Goal: Transaction & Acquisition: Purchase product/service

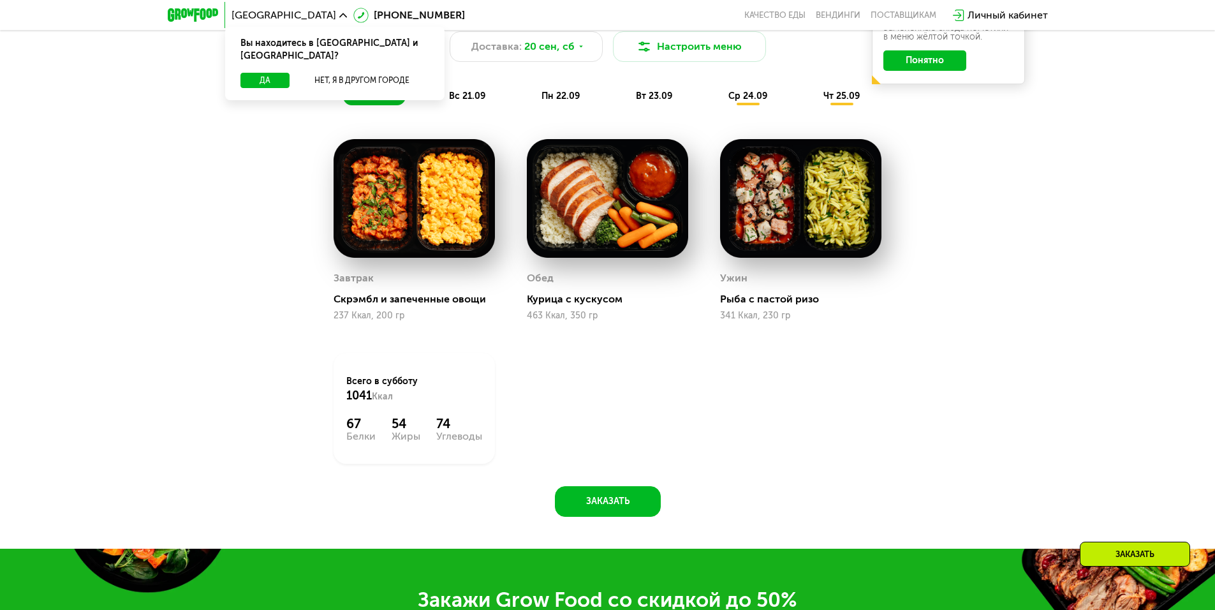
scroll to position [1275, 0]
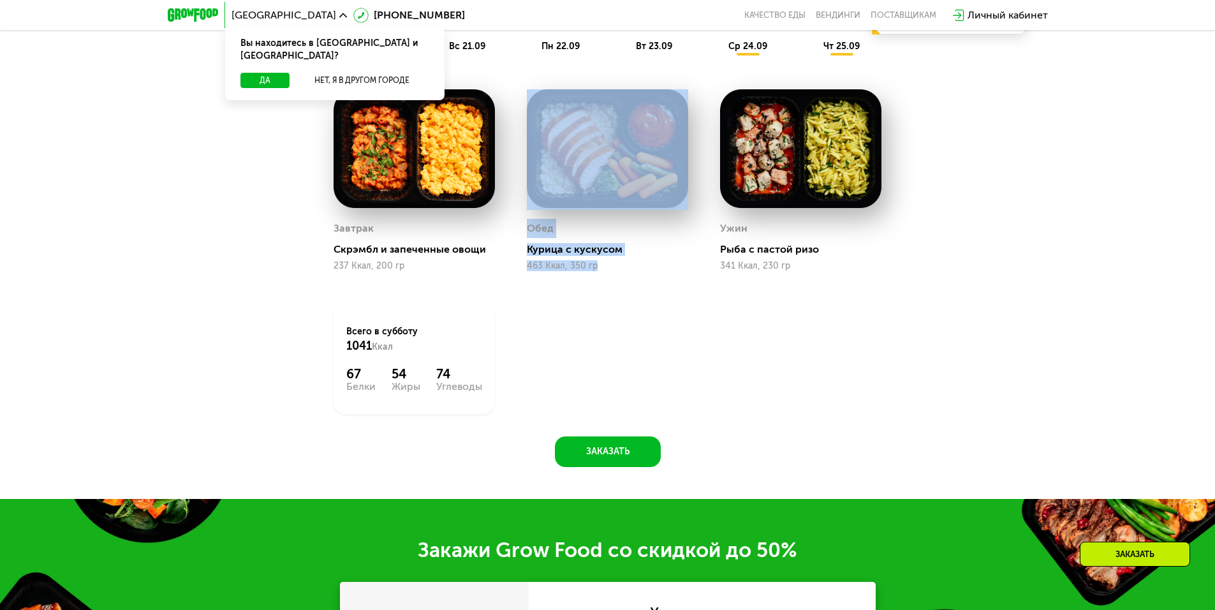
drag, startPoint x: 590, startPoint y: 268, endPoint x: 496, endPoint y: 268, distance: 94.4
click at [496, 268] on div "Завтрак Скрэмбл и запеченные овощи 237 Ккал, 200 гр Обед Курица с кускусом 463 …" at bounding box center [608, 251] width 580 height 356
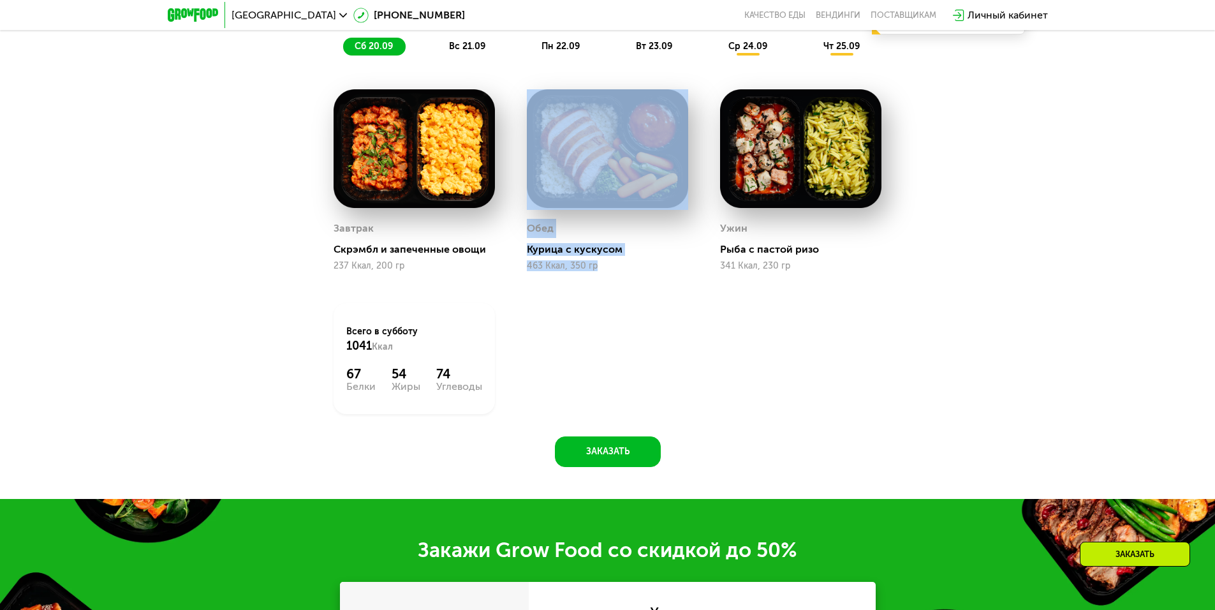
click at [562, 295] on div "Завтрак Скрэмбл и запеченные овощи 237 Ккал, 200 гр Обед Курица с кускусом 463 …" at bounding box center [608, 251] width 580 height 356
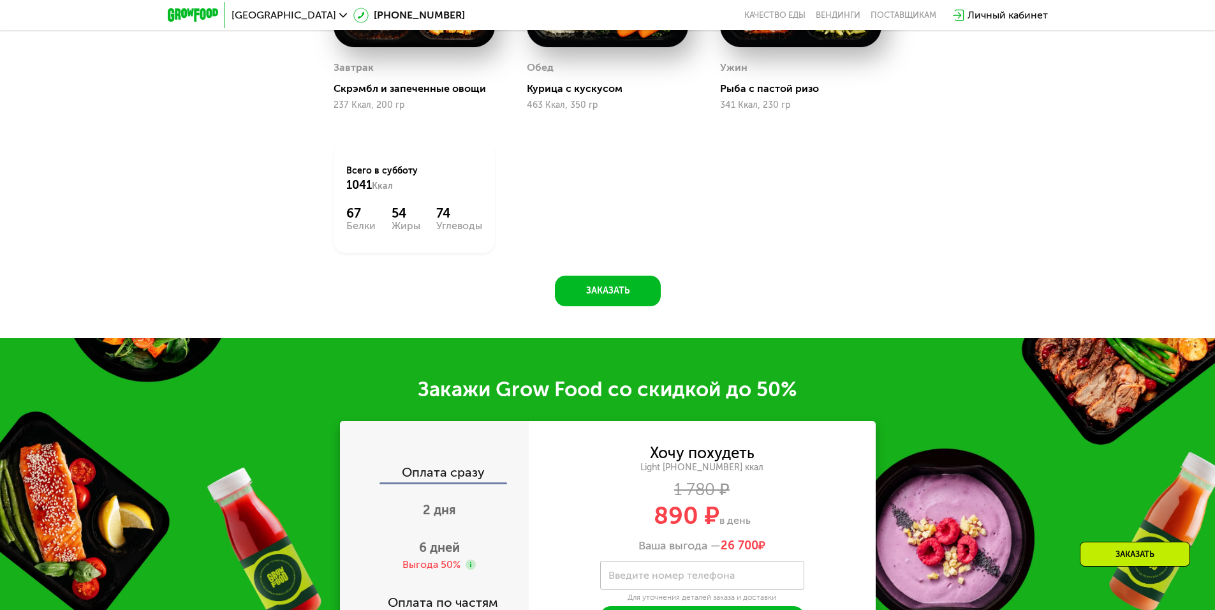
scroll to position [1594, 0]
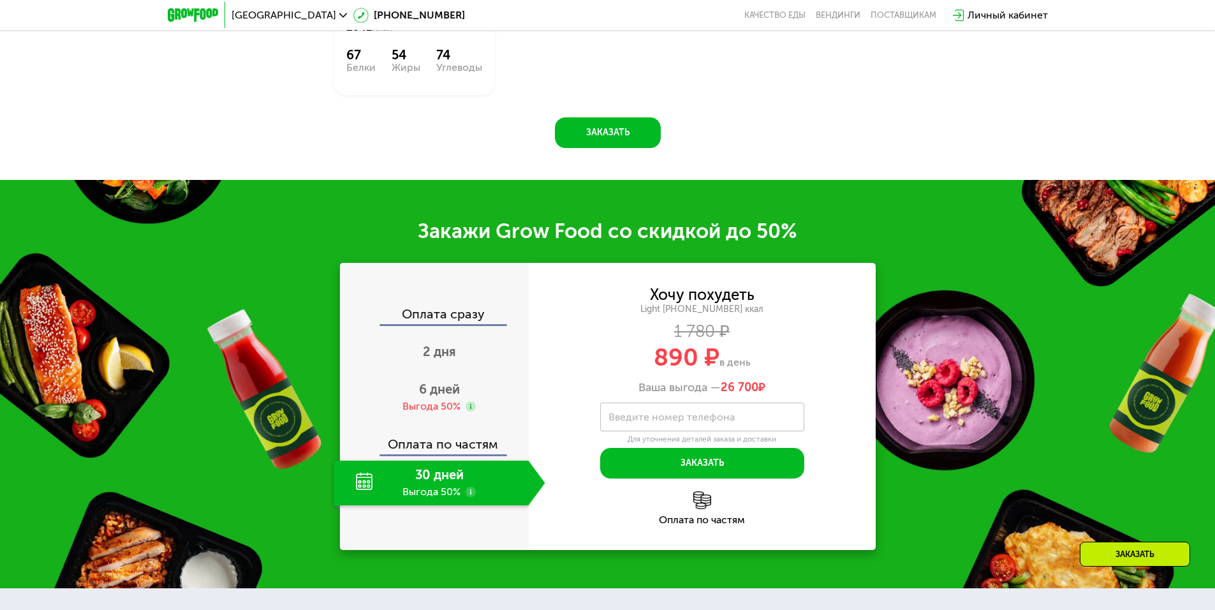
drag, startPoint x: 661, startPoint y: 365, endPoint x: 749, endPoint y: 368, distance: 88.0
click at [749, 368] on div "890 ₽ в день" at bounding box center [702, 357] width 347 height 24
click at [472, 199] on div "Закажи Grow Food со скидкой до 50% Оплата сразу 2 дня 6 дней Выгода 50% Оплата …" at bounding box center [607, 384] width 1215 height 408
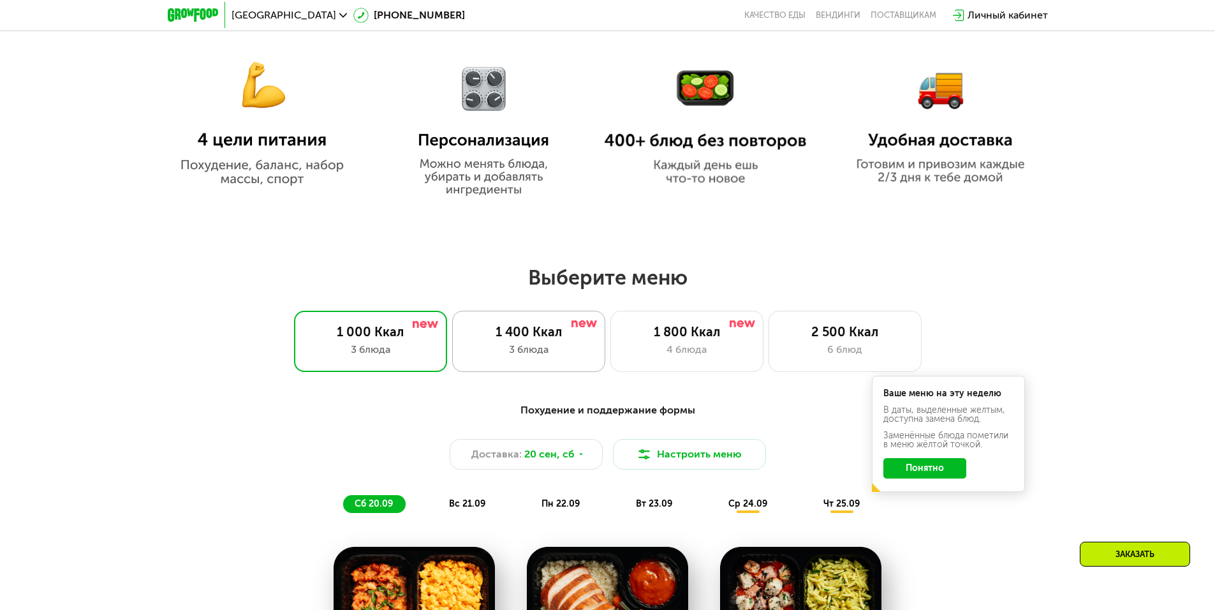
scroll to position [829, 0]
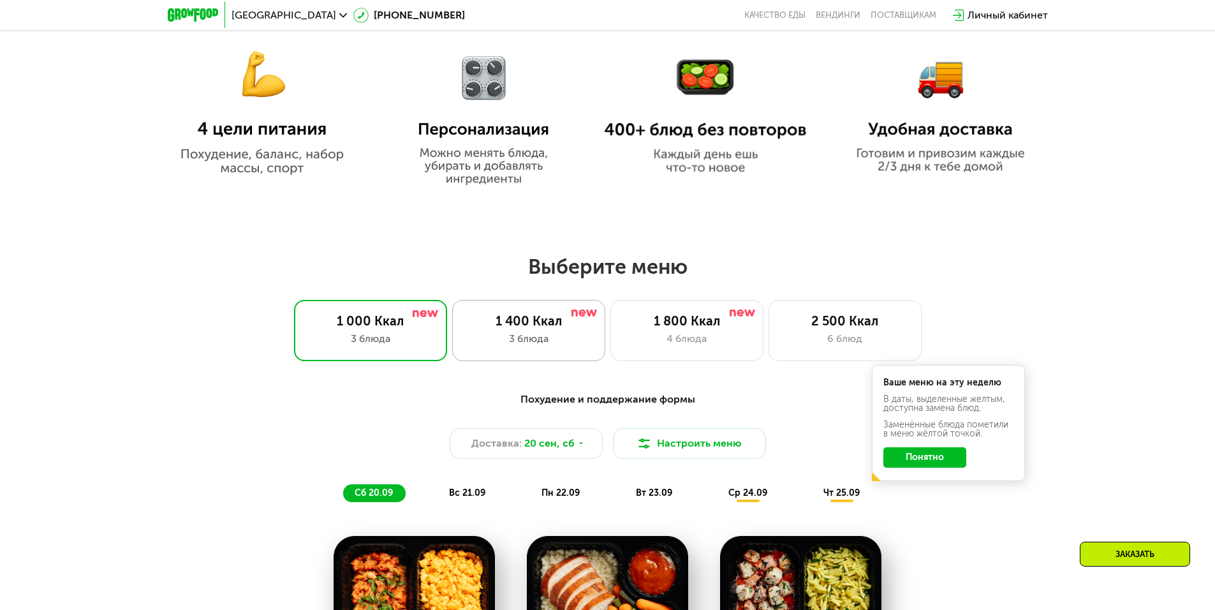
click at [511, 339] on div "3 блюда" at bounding box center [528, 338] width 126 height 15
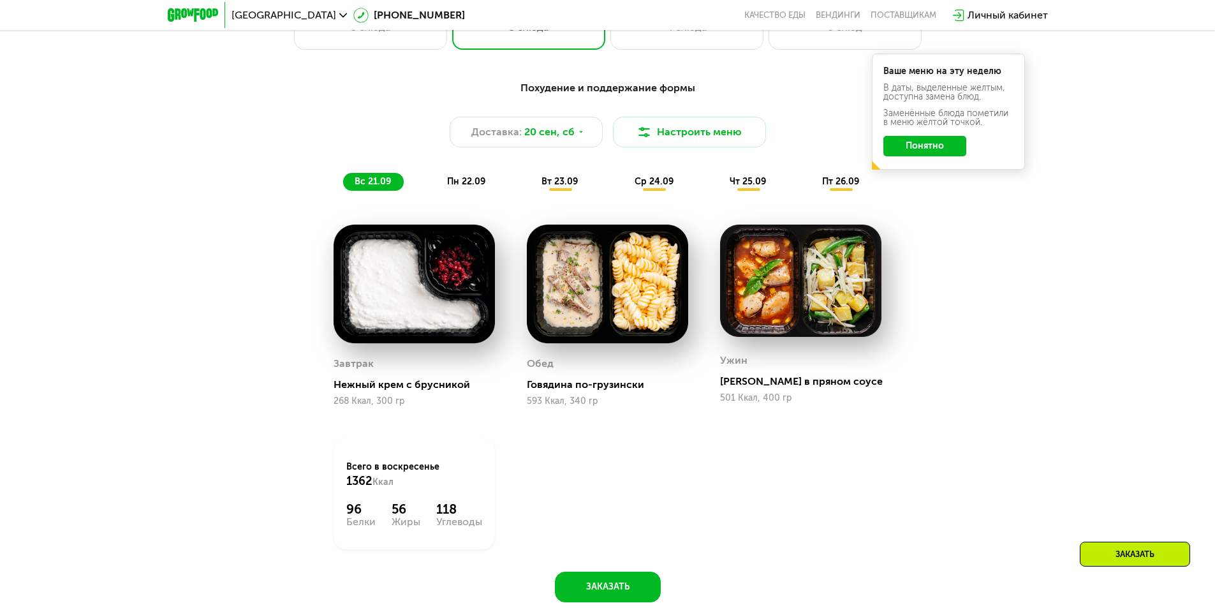
scroll to position [1148, 0]
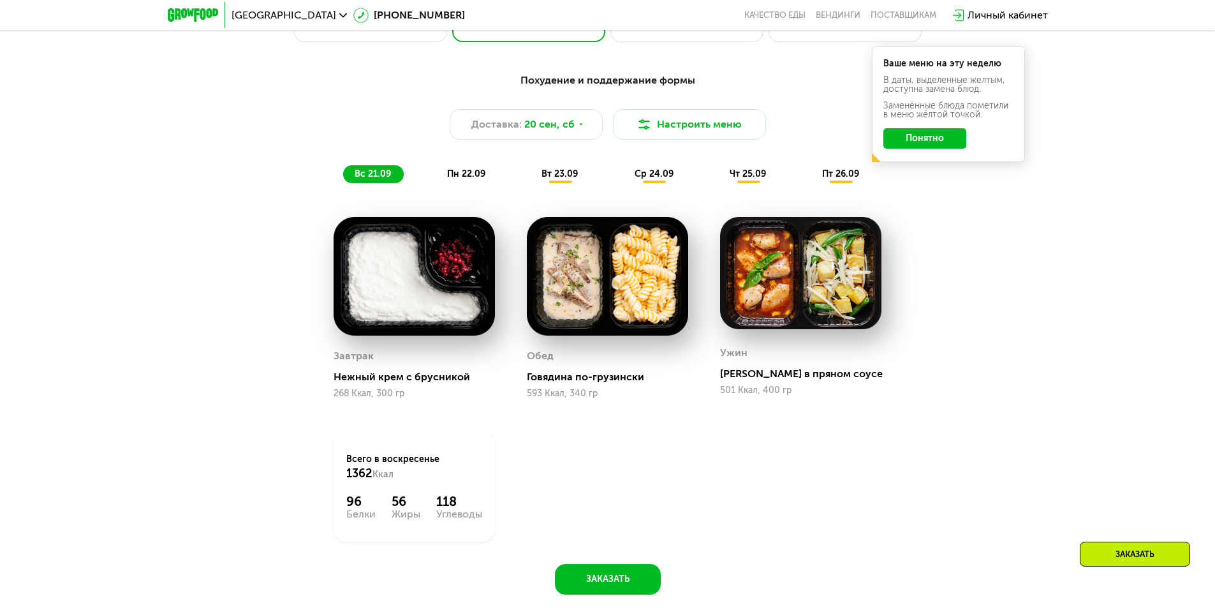
click at [612, 566] on div "Похудение и поддержание формы Доставка: [DATE] Настроить меню вс 21.09 пн 22.09…" at bounding box center [608, 329] width 786 height 529
click at [562, 582] on button "Заказать" at bounding box center [608, 579] width 106 height 31
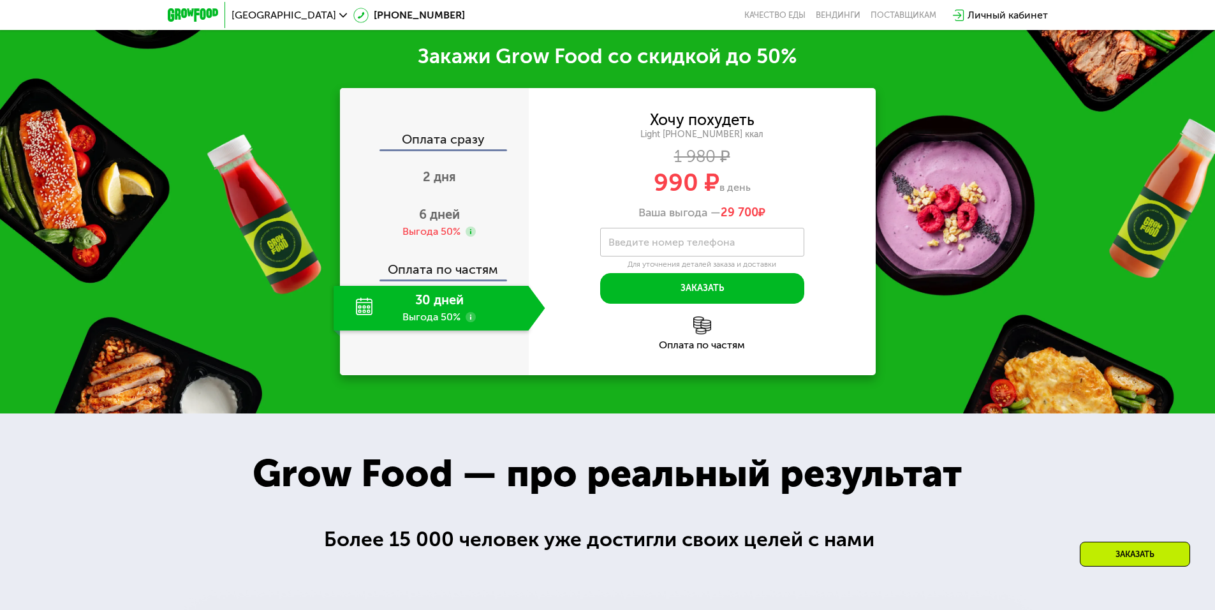
scroll to position [1778, 0]
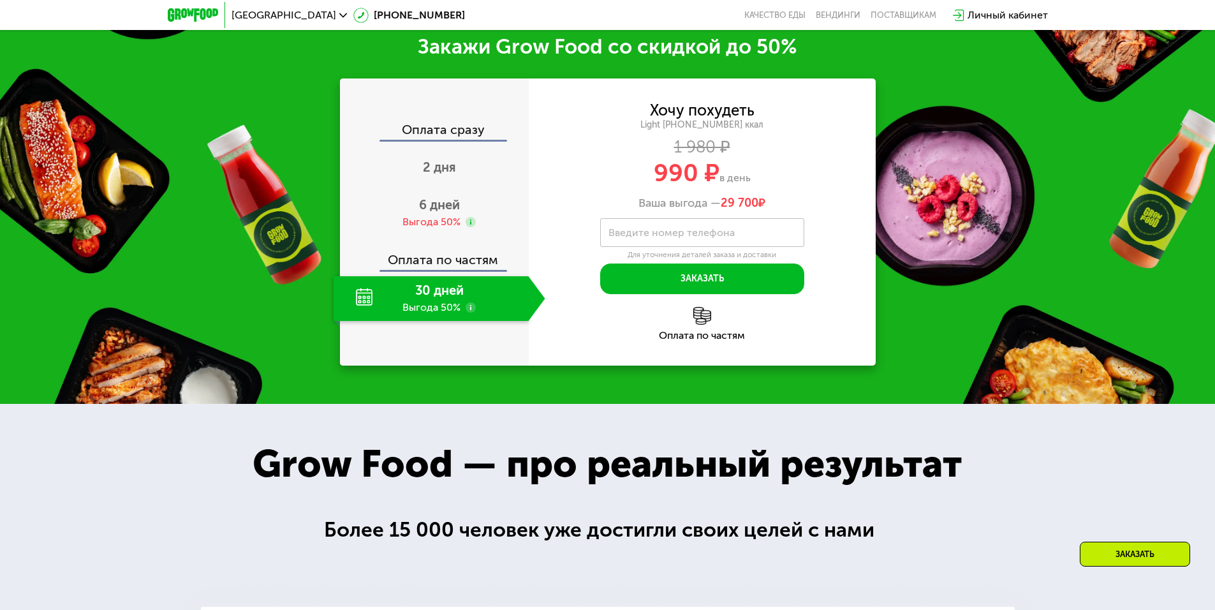
drag, startPoint x: 732, startPoint y: 177, endPoint x: 613, endPoint y: 180, distance: 118.6
click at [613, 180] on div "990 ₽ в день" at bounding box center [702, 173] width 347 height 24
drag, startPoint x: 626, startPoint y: 182, endPoint x: 762, endPoint y: 181, distance: 136.5
click at [762, 181] on div "990 ₽ в день" at bounding box center [702, 173] width 347 height 24
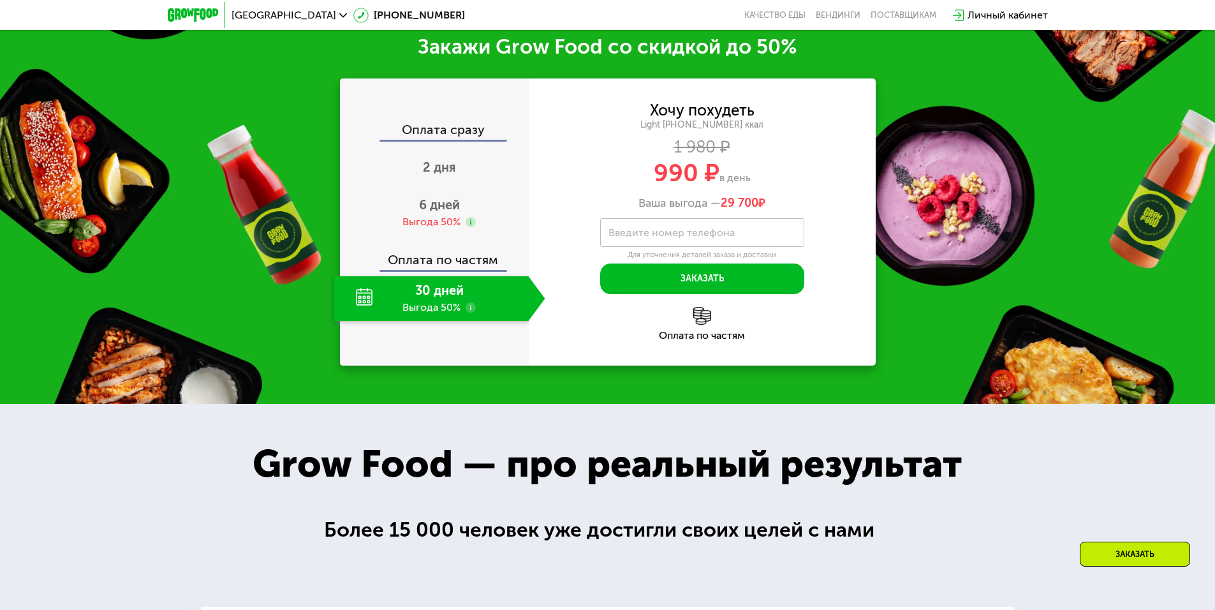
click at [762, 181] on div "990 ₽ в день" at bounding box center [702, 173] width 347 height 24
drag, startPoint x: 735, startPoint y: 203, endPoint x: 624, endPoint y: 209, distance: 110.4
click at [624, 209] on div "Ваша выгода — 29 700 ₽" at bounding box center [702, 203] width 347 height 14
click at [624, 210] on div "Ваша выгода — 29 700 ₽" at bounding box center [702, 203] width 347 height 14
click at [442, 212] on span "6 дней" at bounding box center [439, 204] width 41 height 15
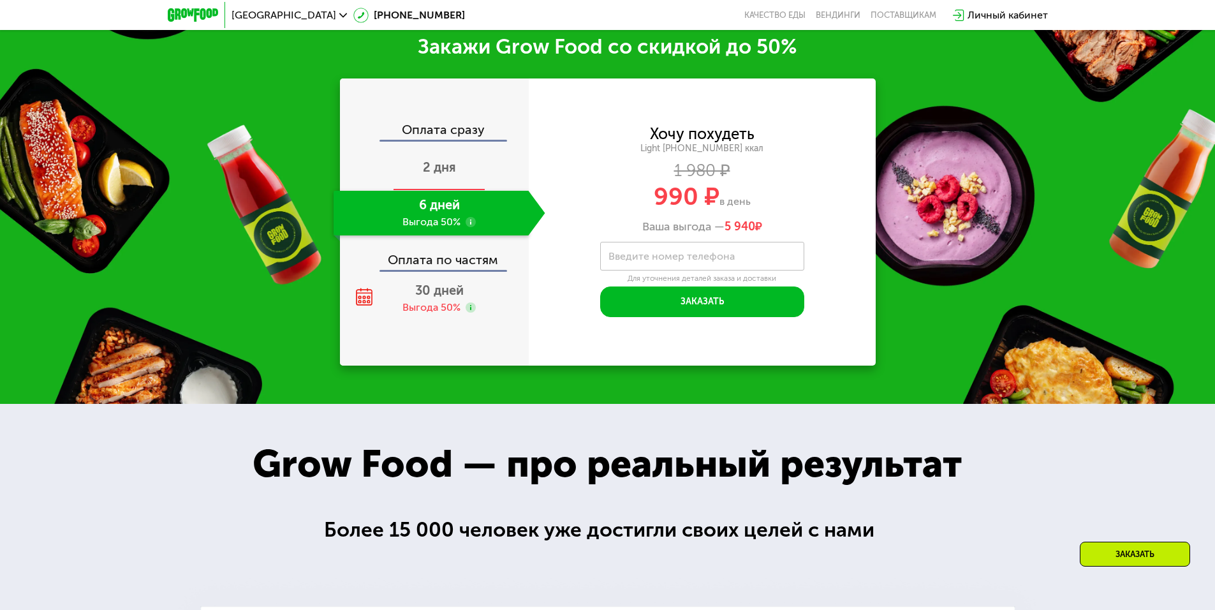
click at [444, 164] on span "2 дня" at bounding box center [439, 166] width 33 height 15
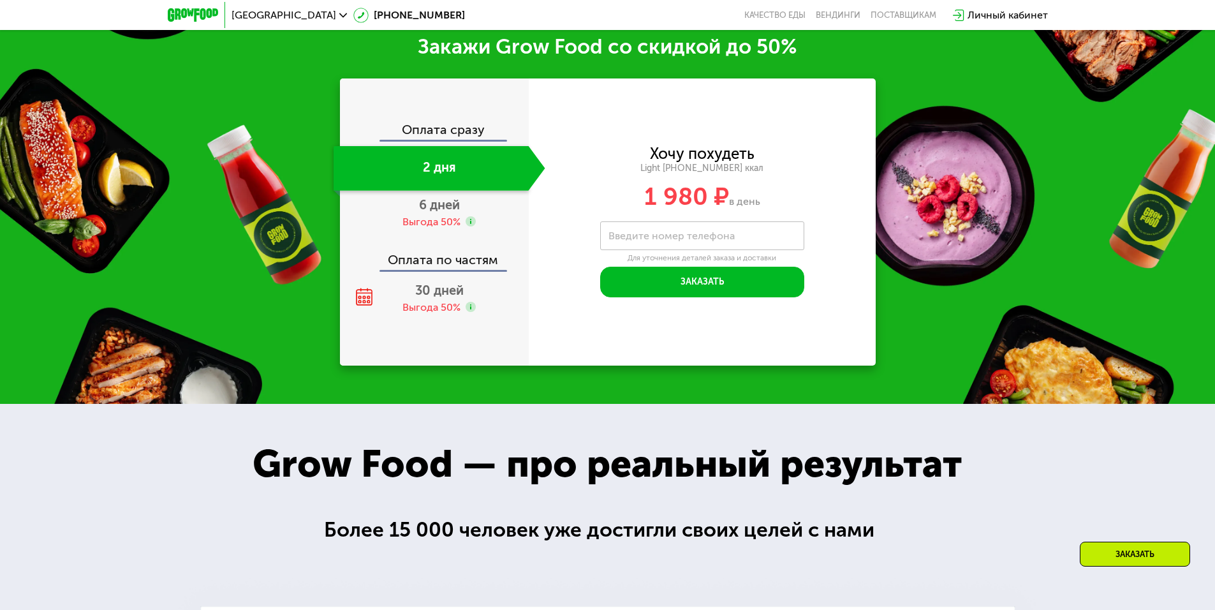
click at [446, 140] on div "Оплата сразу" at bounding box center [434, 131] width 187 height 17
click at [450, 177] on div "2 дня" at bounding box center [430, 168] width 195 height 45
click at [450, 210] on span "6 дней" at bounding box center [439, 204] width 41 height 15
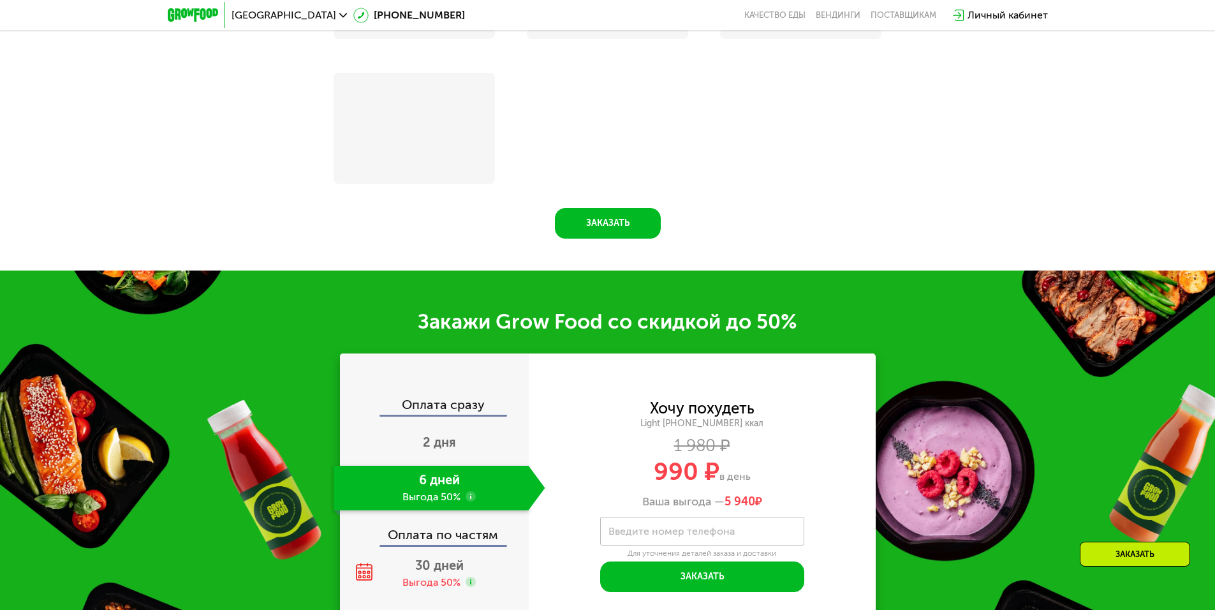
click at [451, 398] on div "Оплата сразу 2 дня 6 дней Выгода 50% Оплата по частям 30 дней Выгода 50%" at bounding box center [434, 497] width 189 height 198
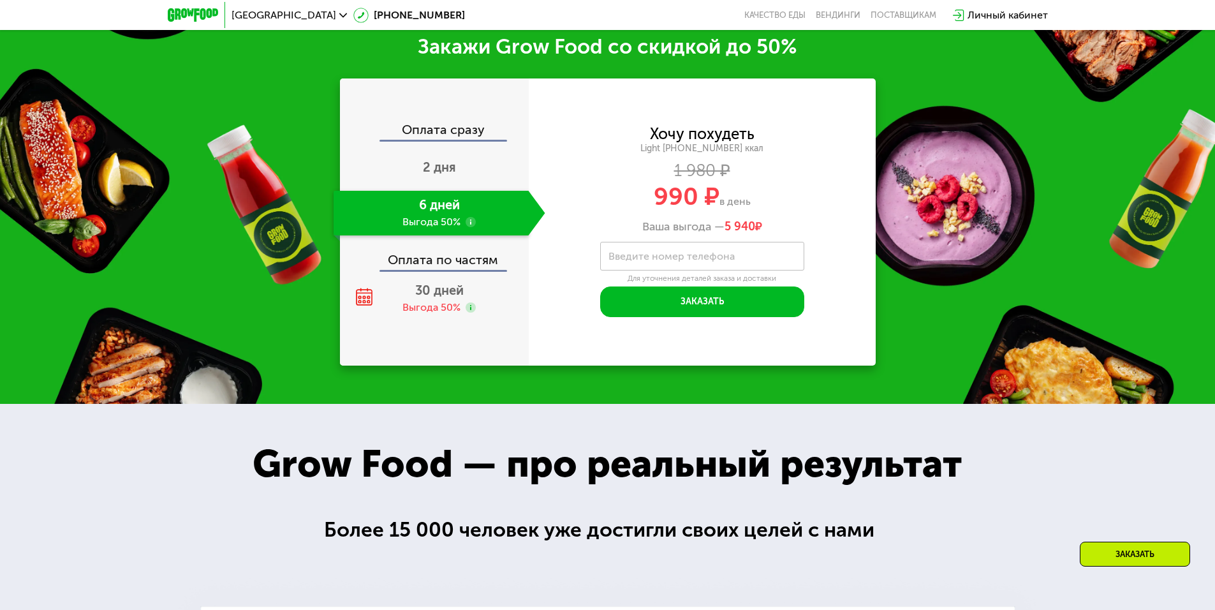
click at [445, 207] on div "6 дней Выгода 50%" at bounding box center [430, 213] width 195 height 45
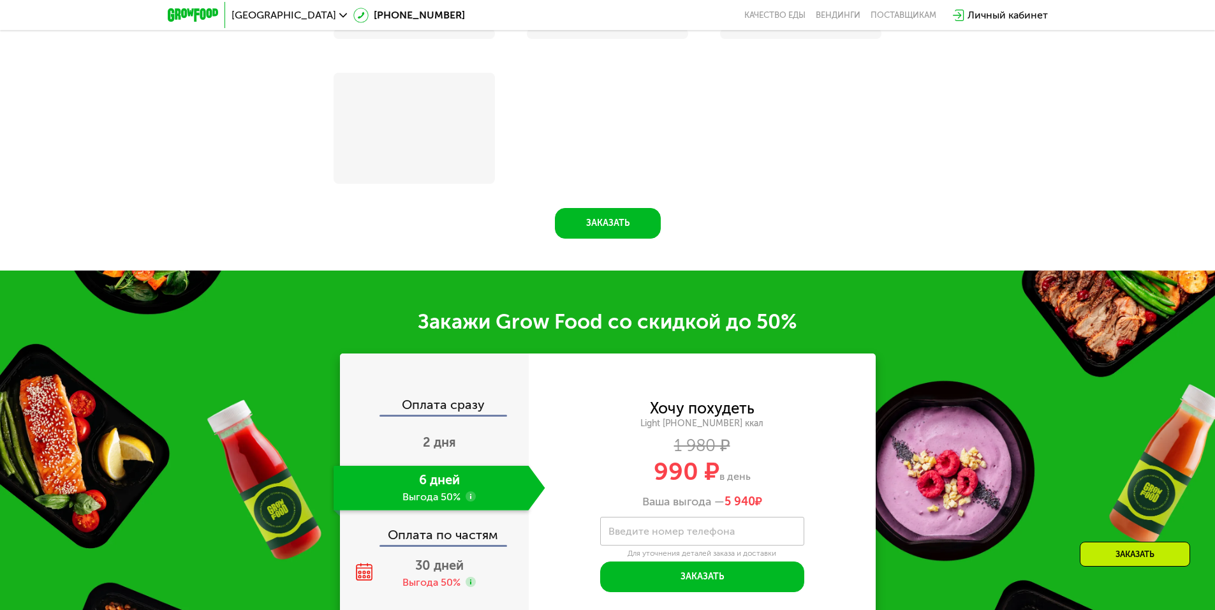
click at [464, 465] on div "6 дней Выгода 50%" at bounding box center [430, 487] width 195 height 45
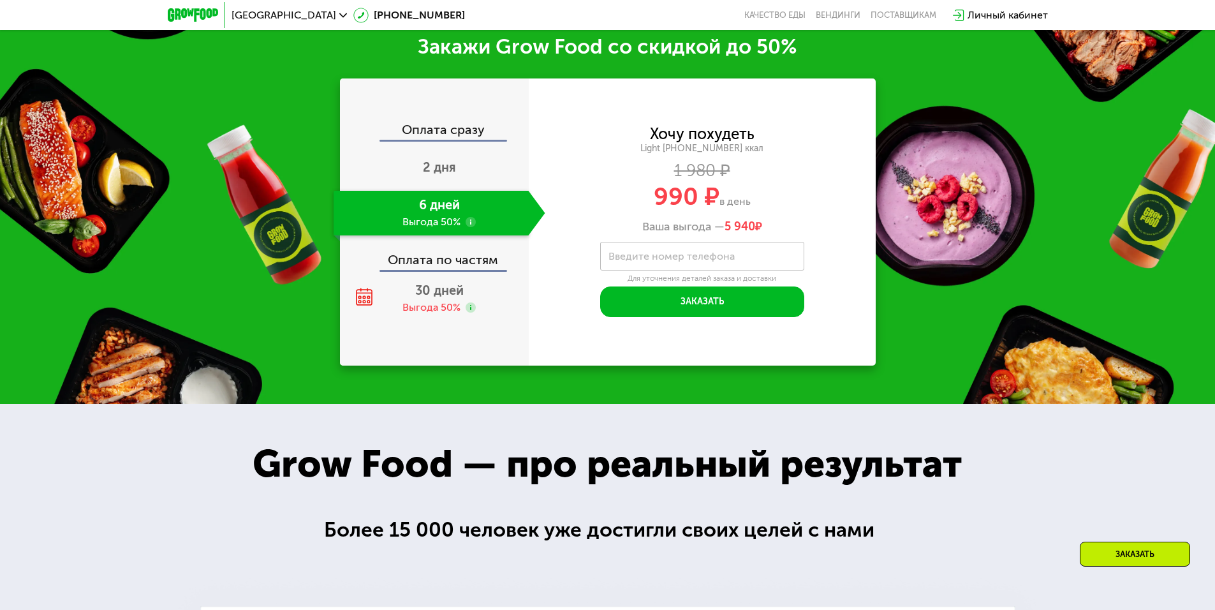
click at [471, 224] on use at bounding box center [470, 222] width 10 height 10
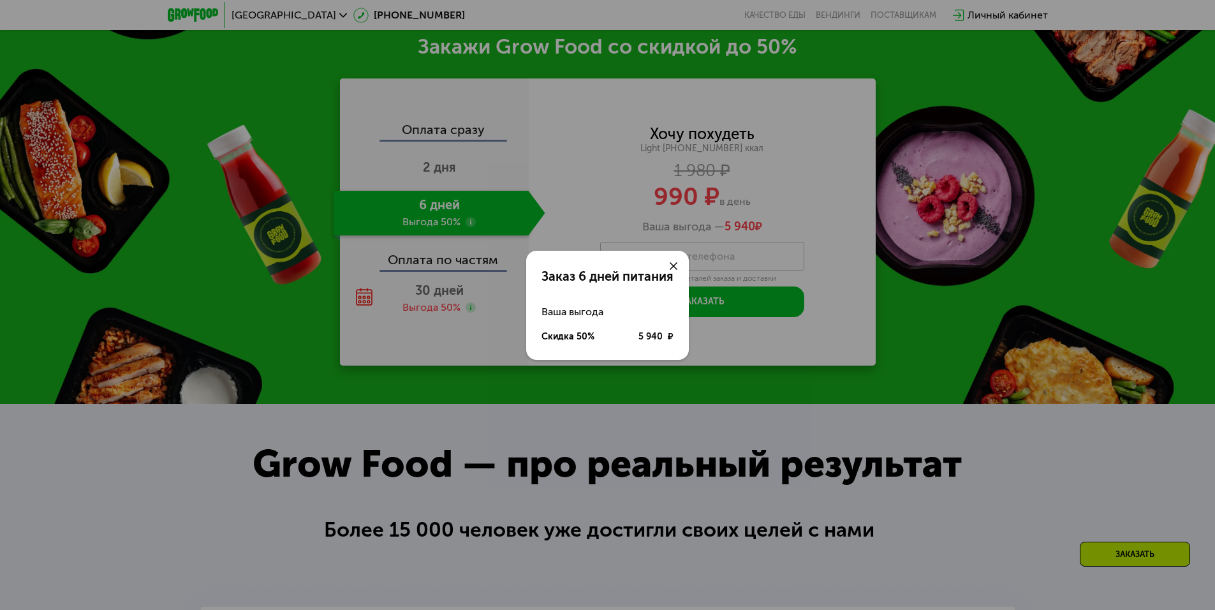
click at [443, 282] on div "Заказ 6 дней питания Ваша выгода Скидка 50% 5 940 ₽" at bounding box center [607, 305] width 1215 height 610
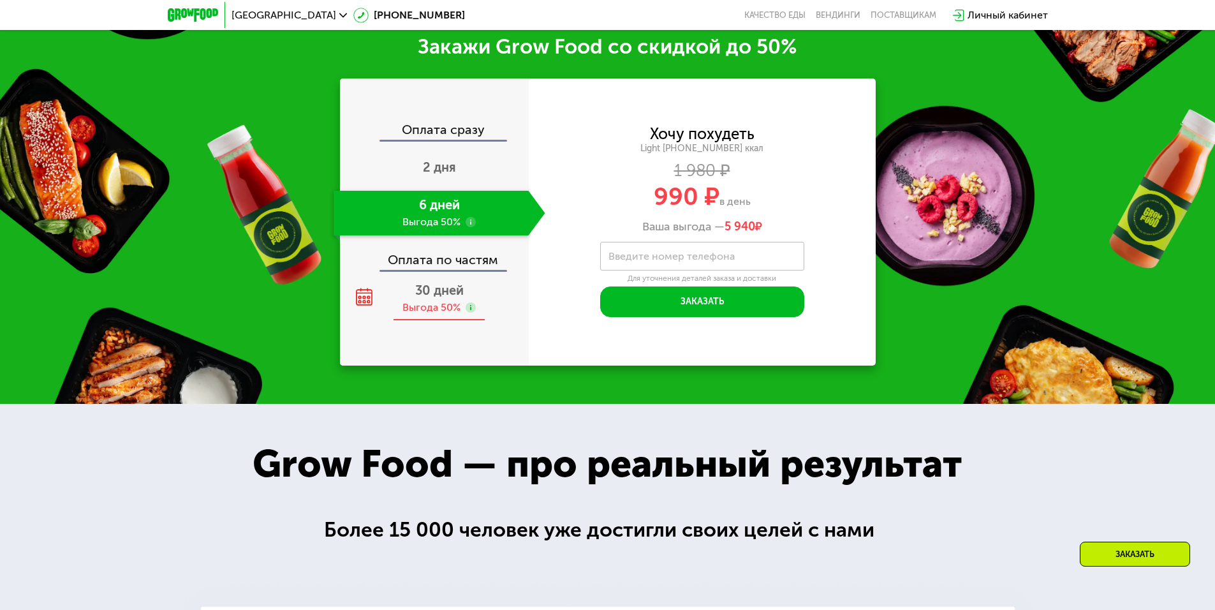
click at [460, 287] on span "30 дней" at bounding box center [439, 289] width 48 height 15
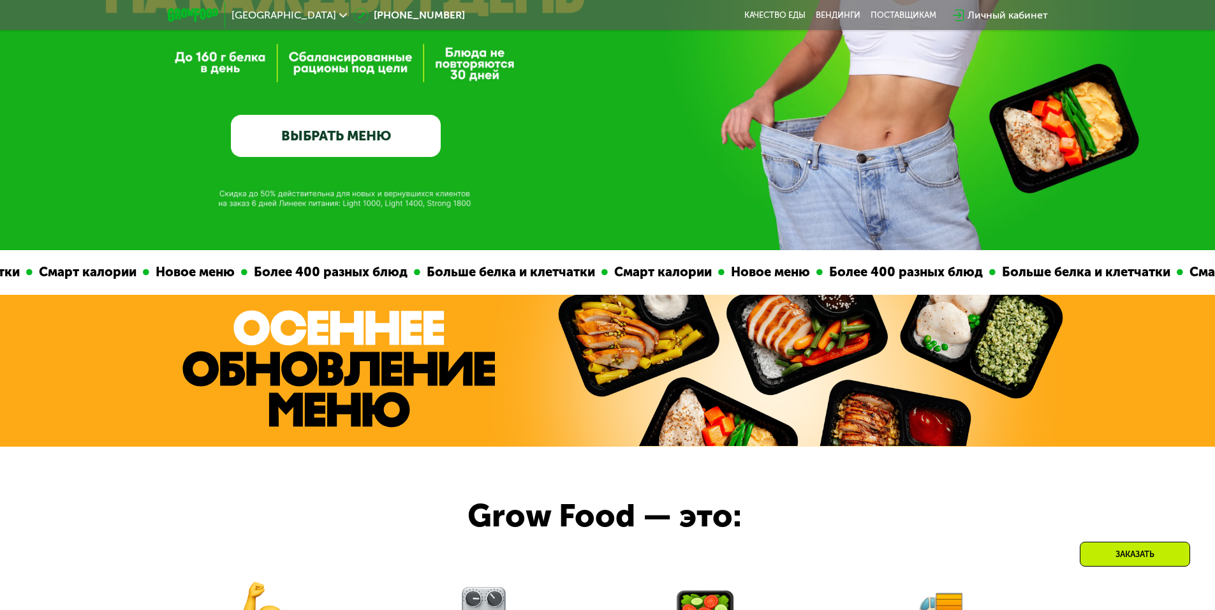
scroll to position [0, 0]
